Goal: Task Accomplishment & Management: Manage account settings

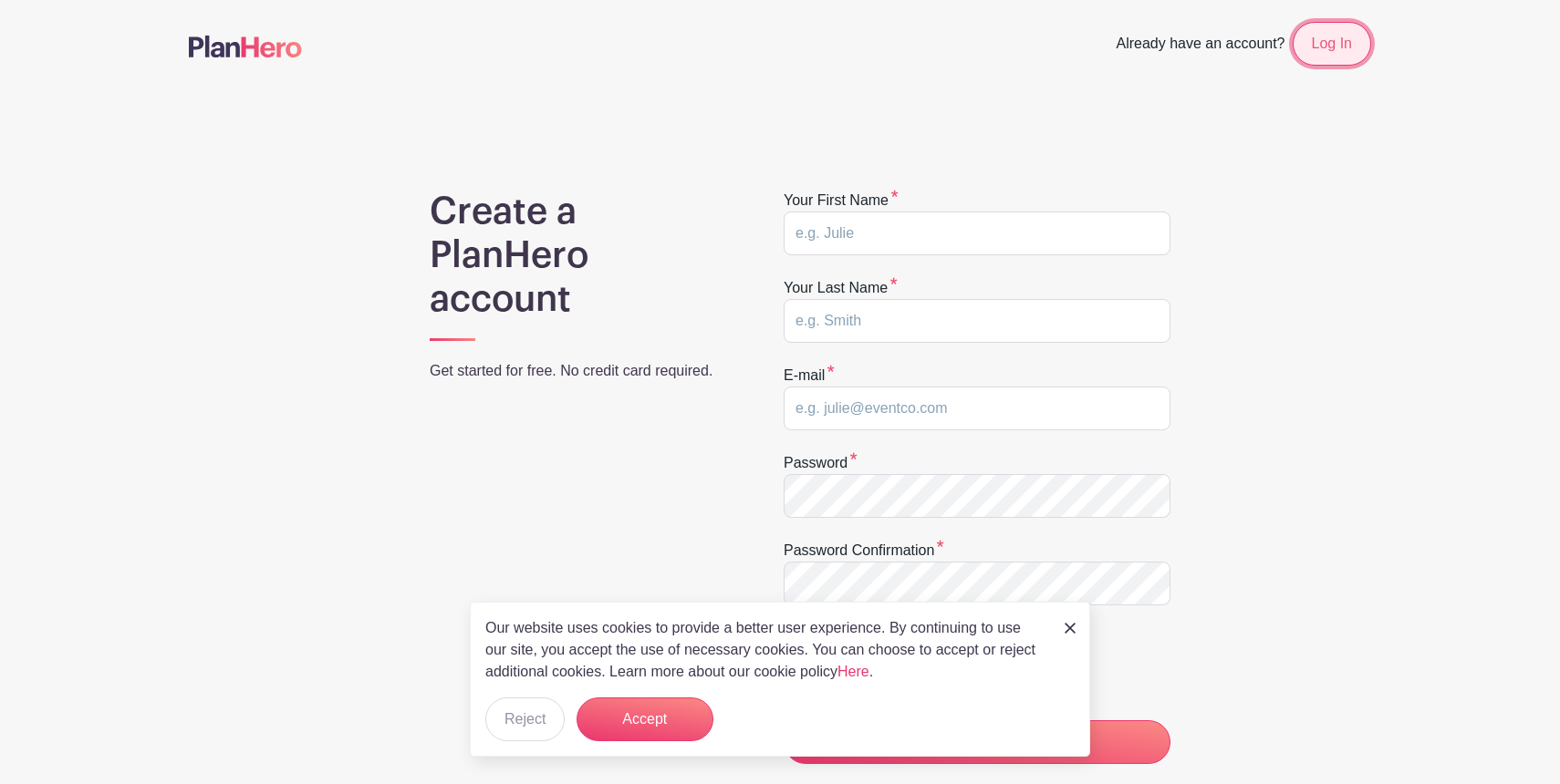
click at [1326, 55] on link "Log In" at bounding box center [1332, 43] width 78 height 44
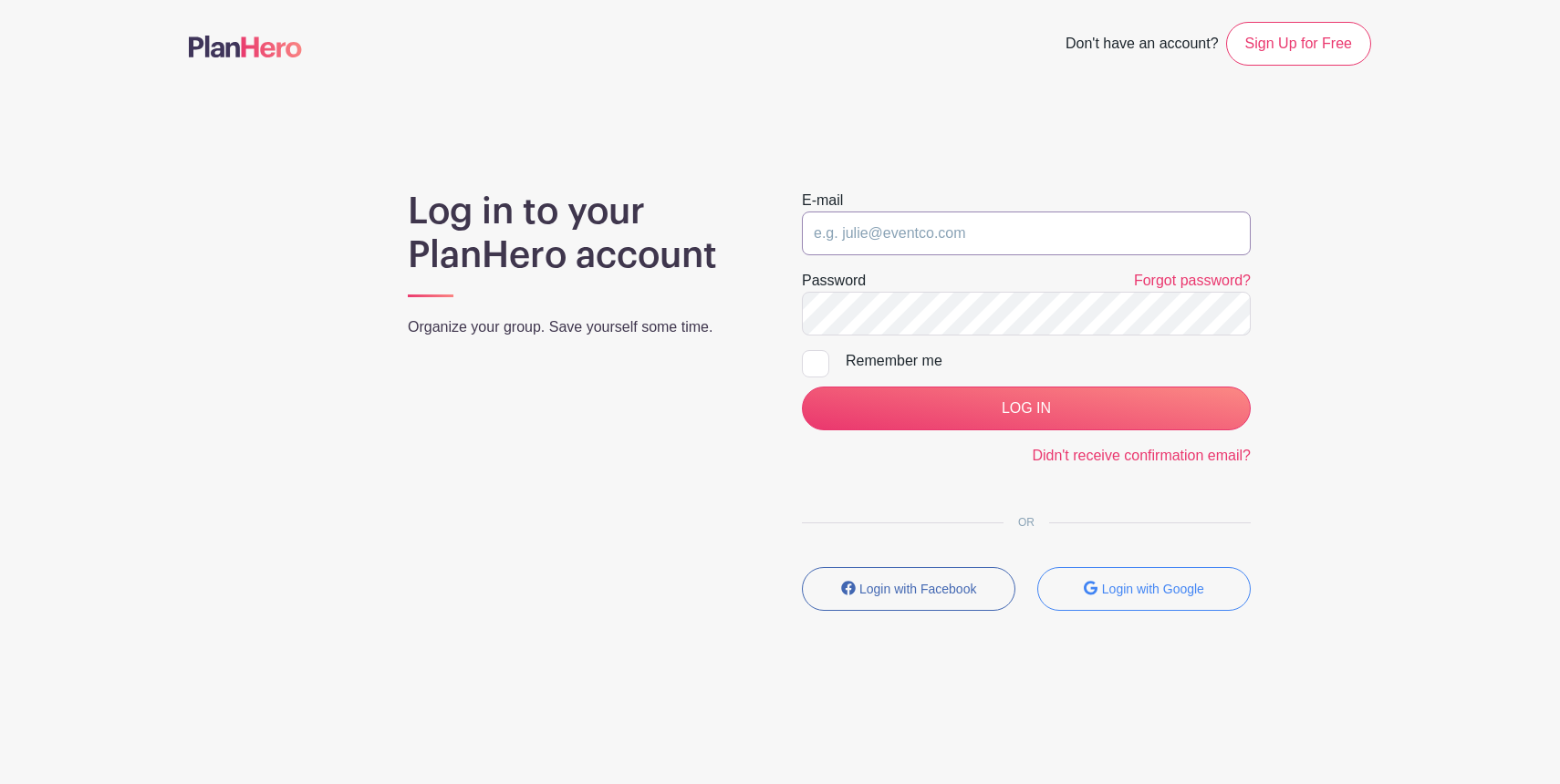
click at [883, 241] on input "email" at bounding box center [1027, 233] width 449 height 44
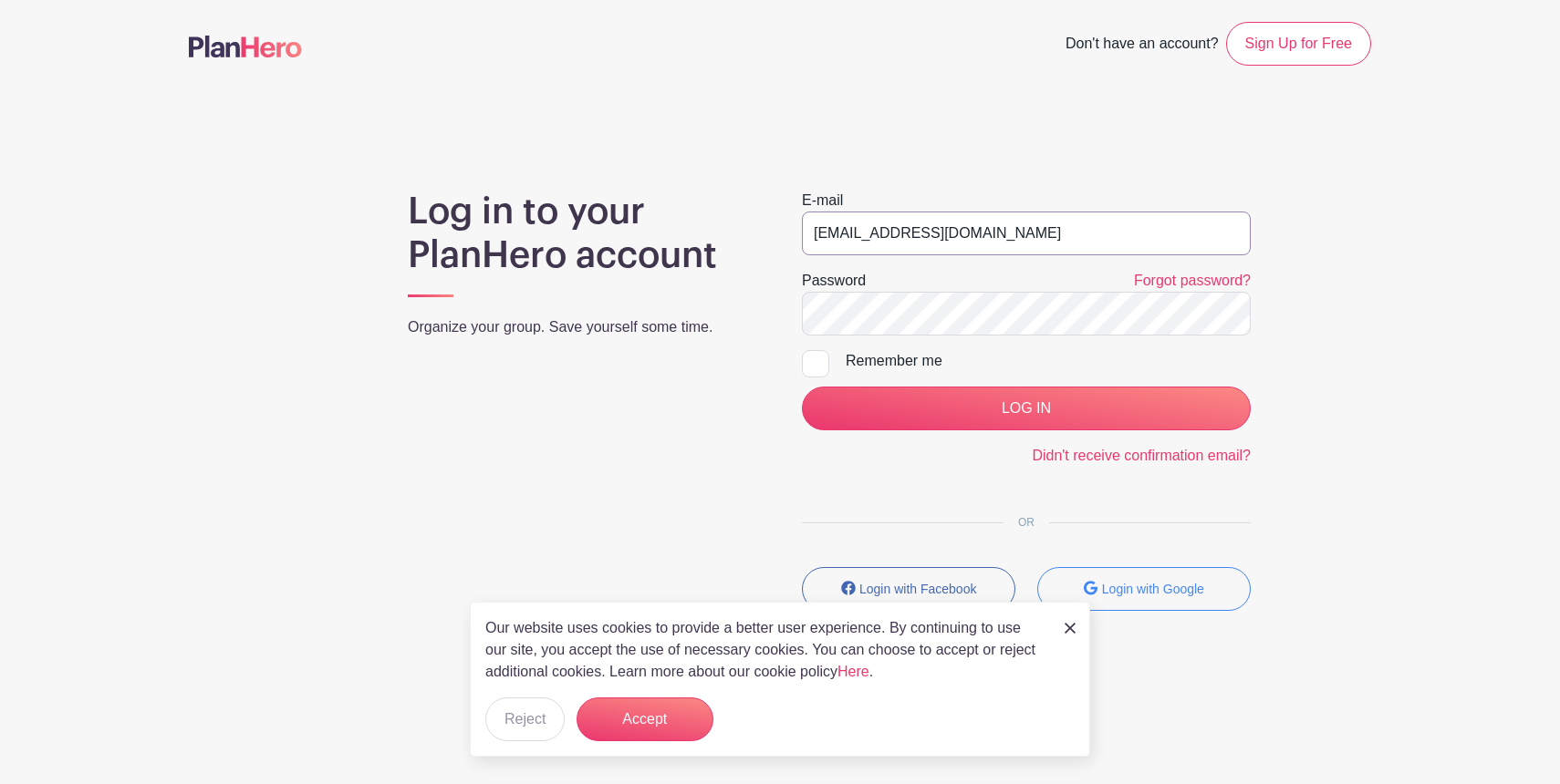
type input "[EMAIL_ADDRESS][DOMAIN_NAME]"
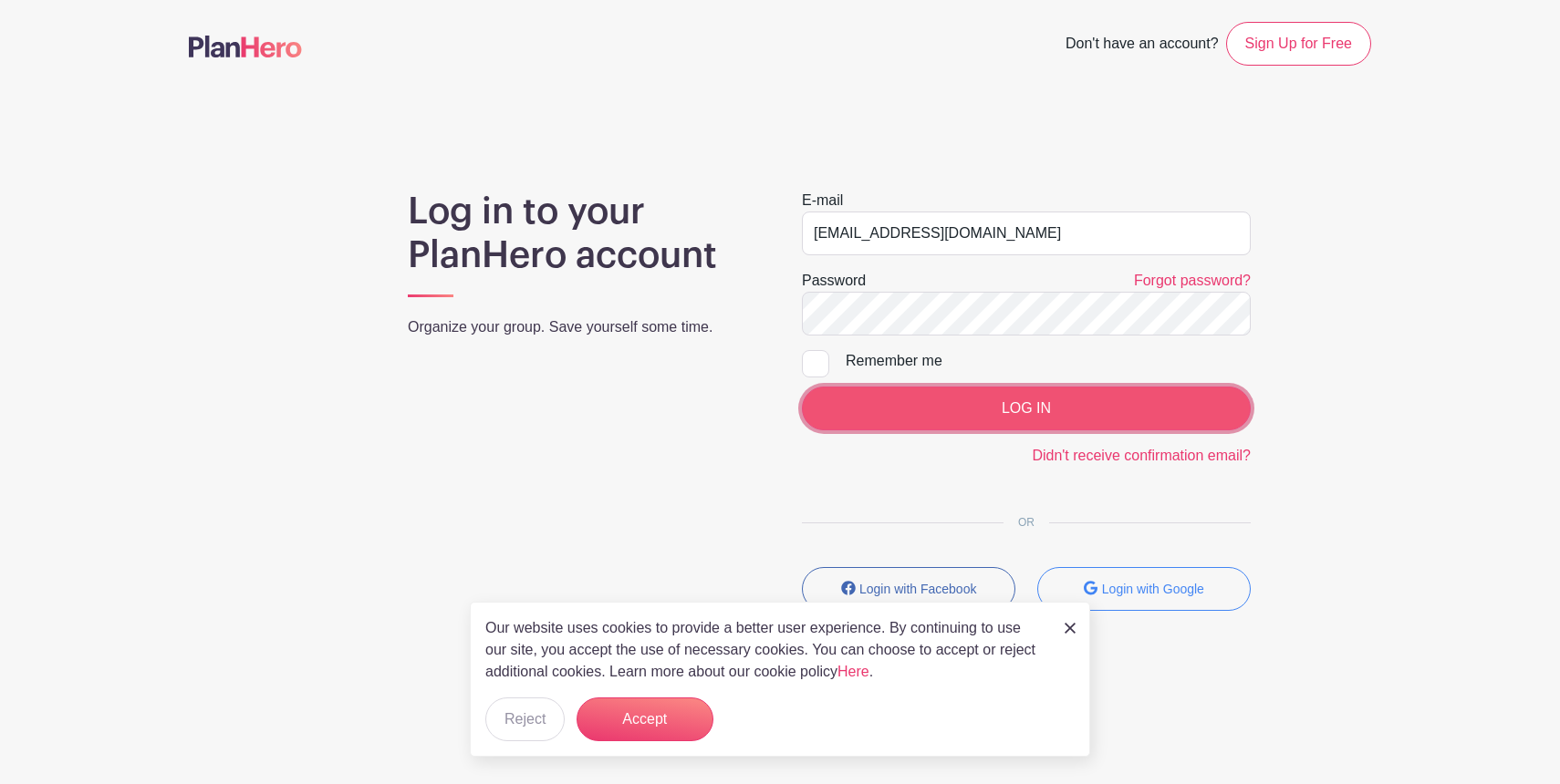
click at [843, 407] on input "LOG IN" at bounding box center [1027, 408] width 449 height 44
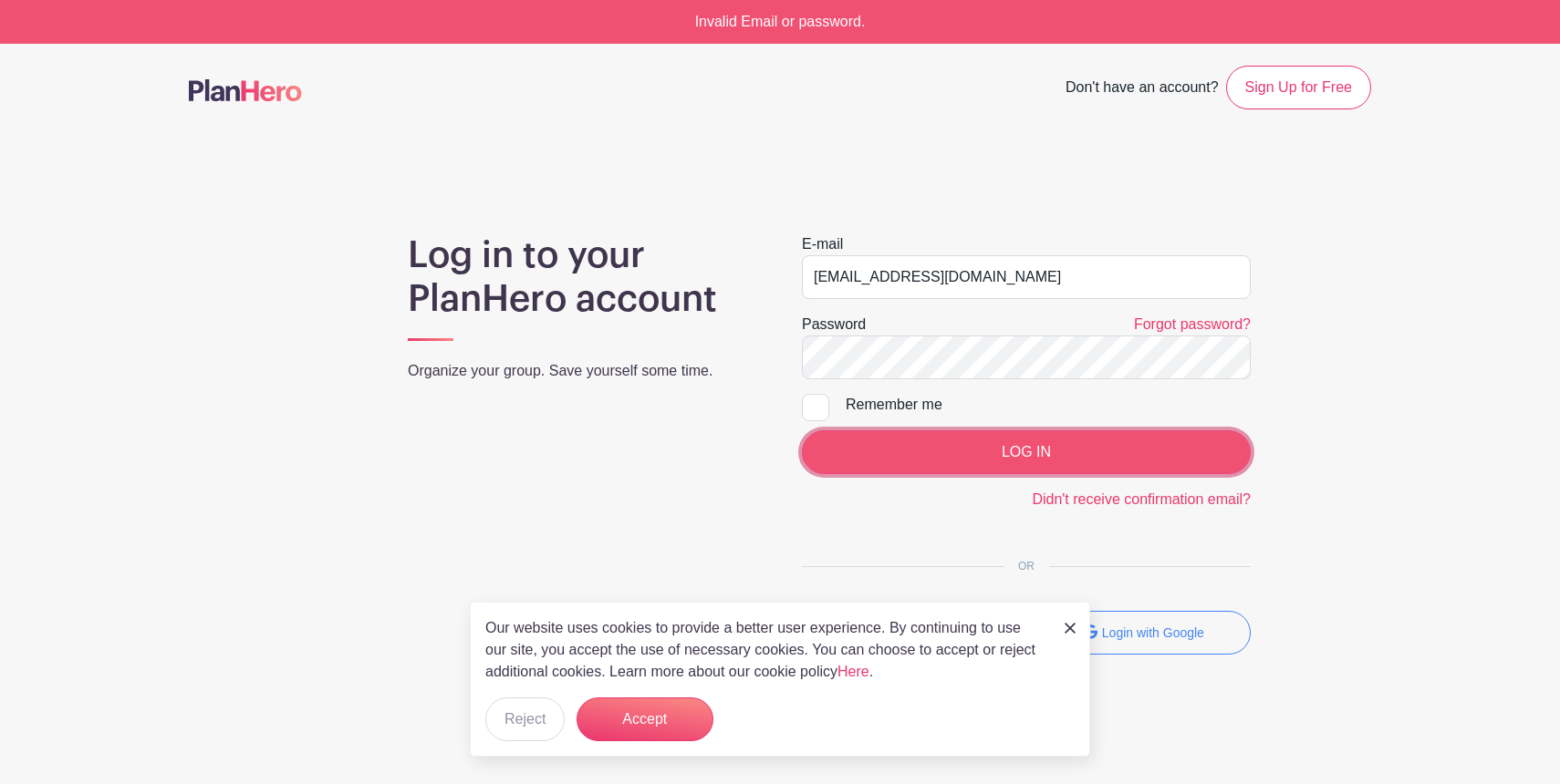
click at [894, 450] on input "LOG IN" at bounding box center [1027, 452] width 449 height 44
